Goal: Find contact information: Find contact information

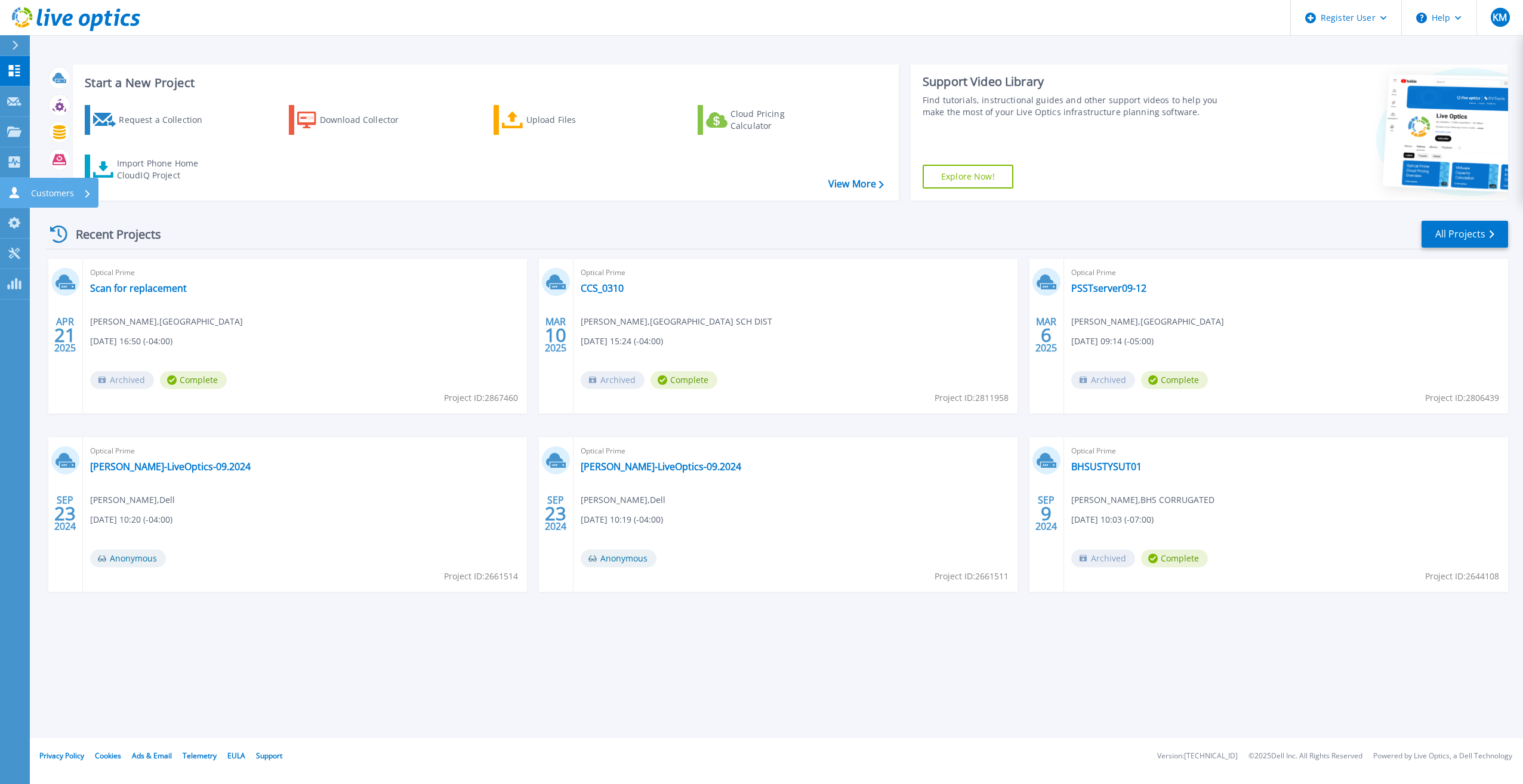
click at [13, 183] on link "Customers Customers" at bounding box center [15, 193] width 30 height 31
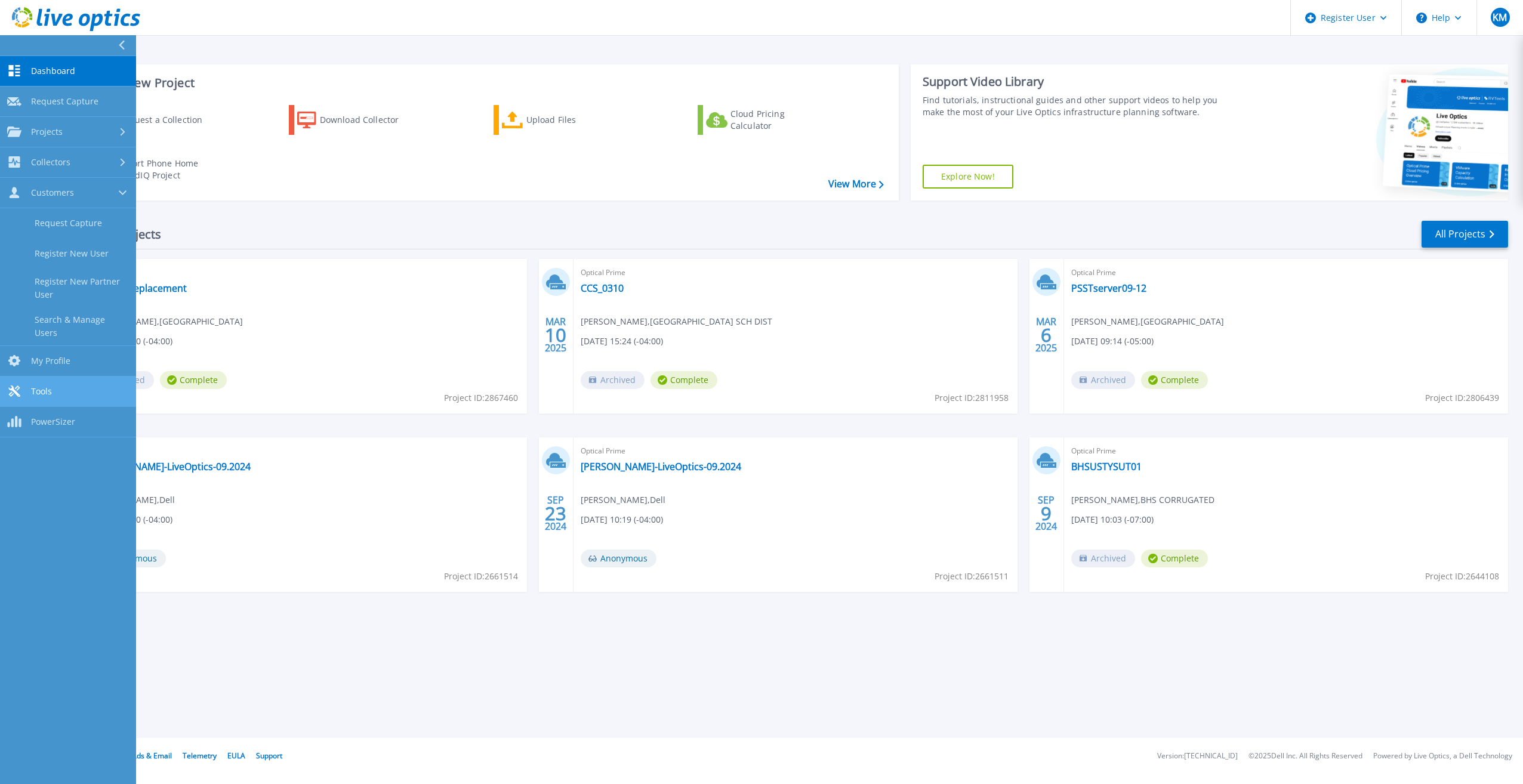
click at [54, 393] on link "Tools Tools" at bounding box center [68, 392] width 136 height 31
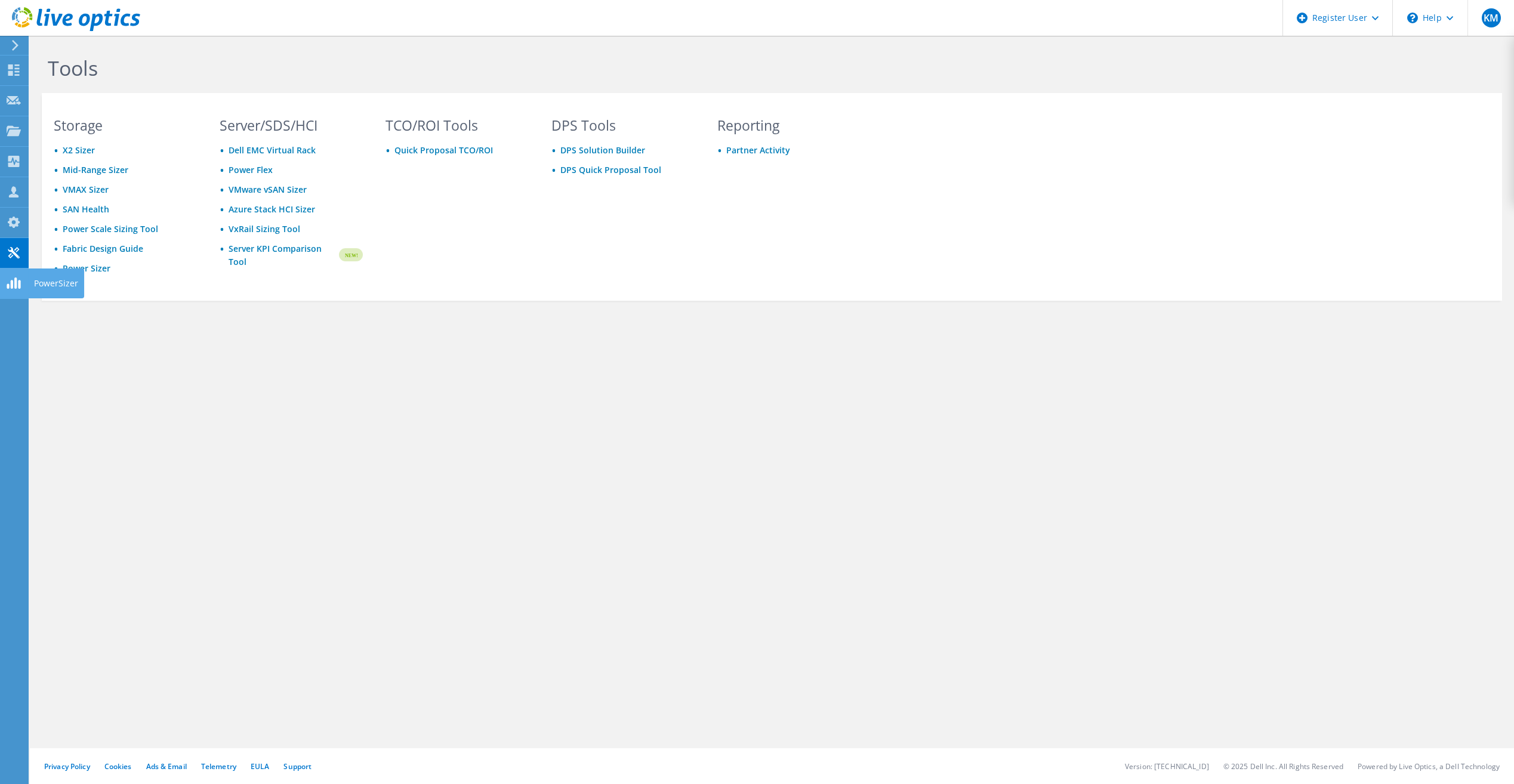
click at [15, 73] on icon at bounding box center [13, 70] width 15 height 11
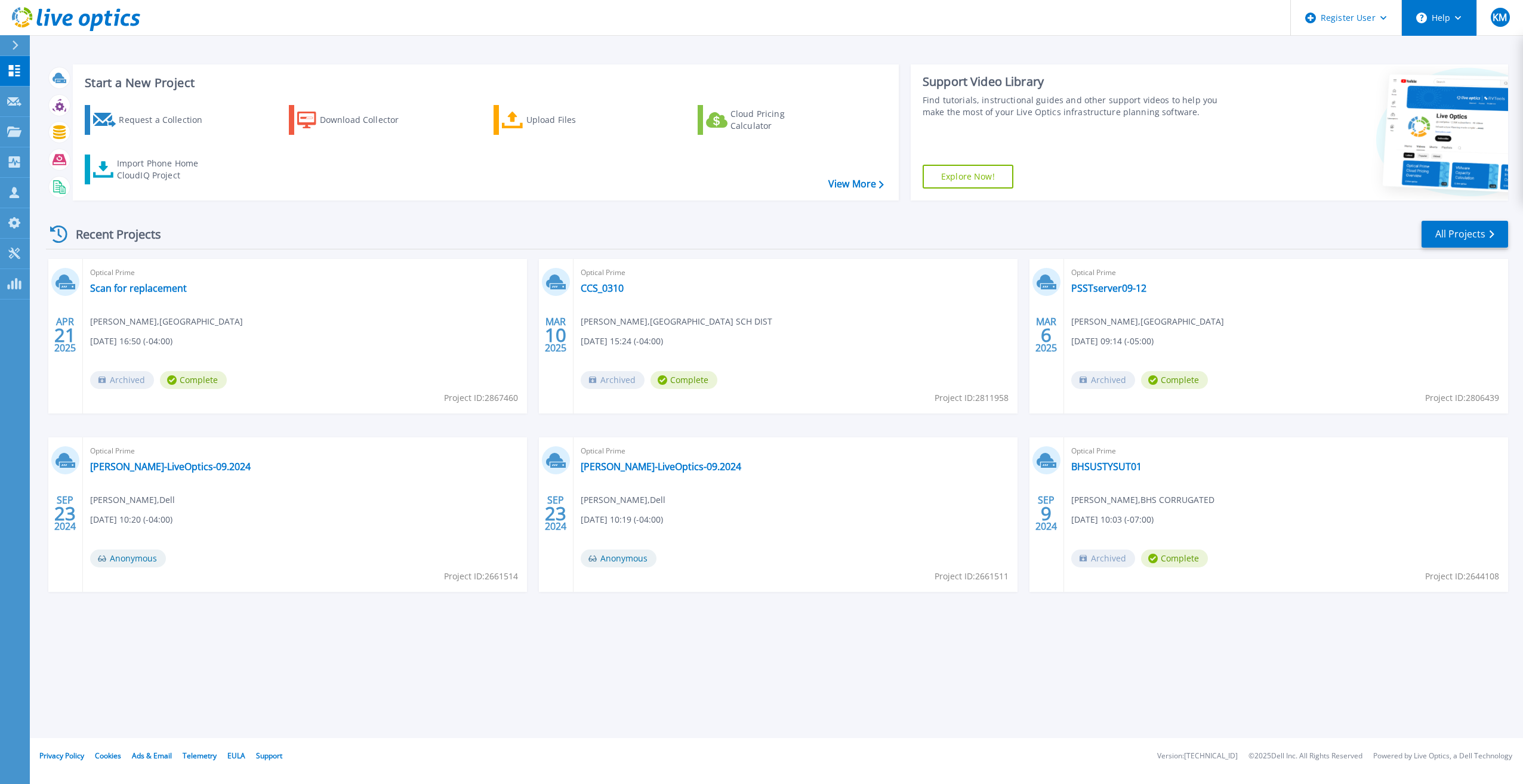
click at [1455, 16] on icon at bounding box center [1457, 18] width 6 height 4
click at [1445, 70] on link "Contact Support" at bounding box center [1469, 81] width 133 height 29
click at [1480, 41] on link "Explore Helpful Articles" at bounding box center [1469, 51] width 133 height 29
